Goal: Transaction & Acquisition: Subscribe to service/newsletter

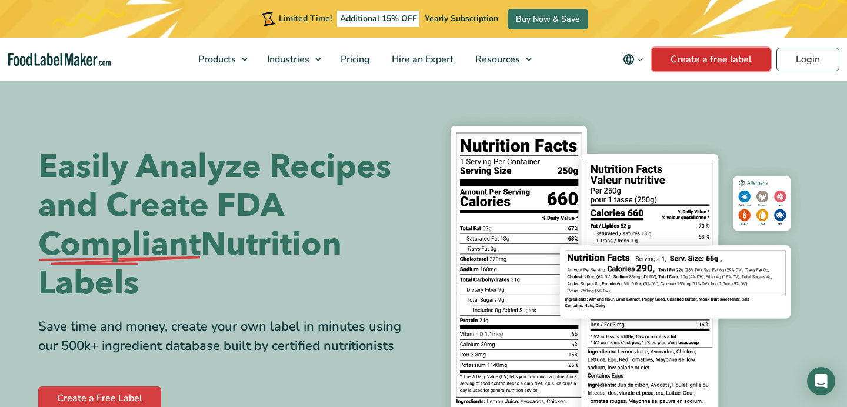
click at [737, 55] on link "Create a free label" at bounding box center [710, 60] width 119 height 24
